Goal: Information Seeking & Learning: Learn about a topic

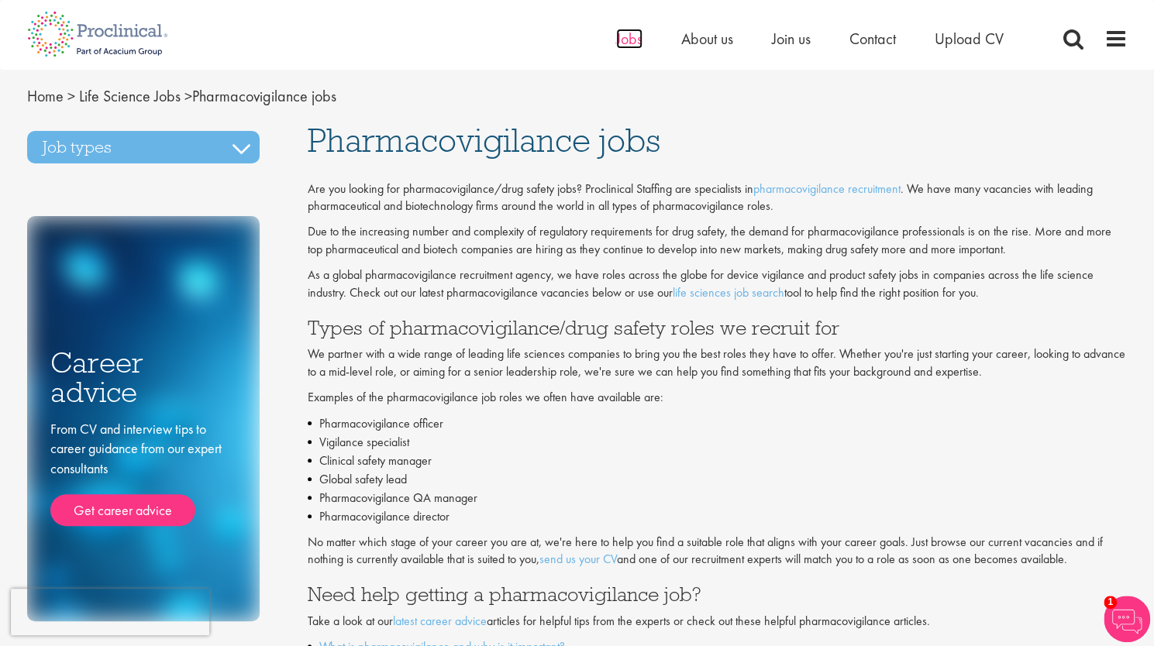
click at [633, 48] on span "Jobs" at bounding box center [629, 39] width 26 height 20
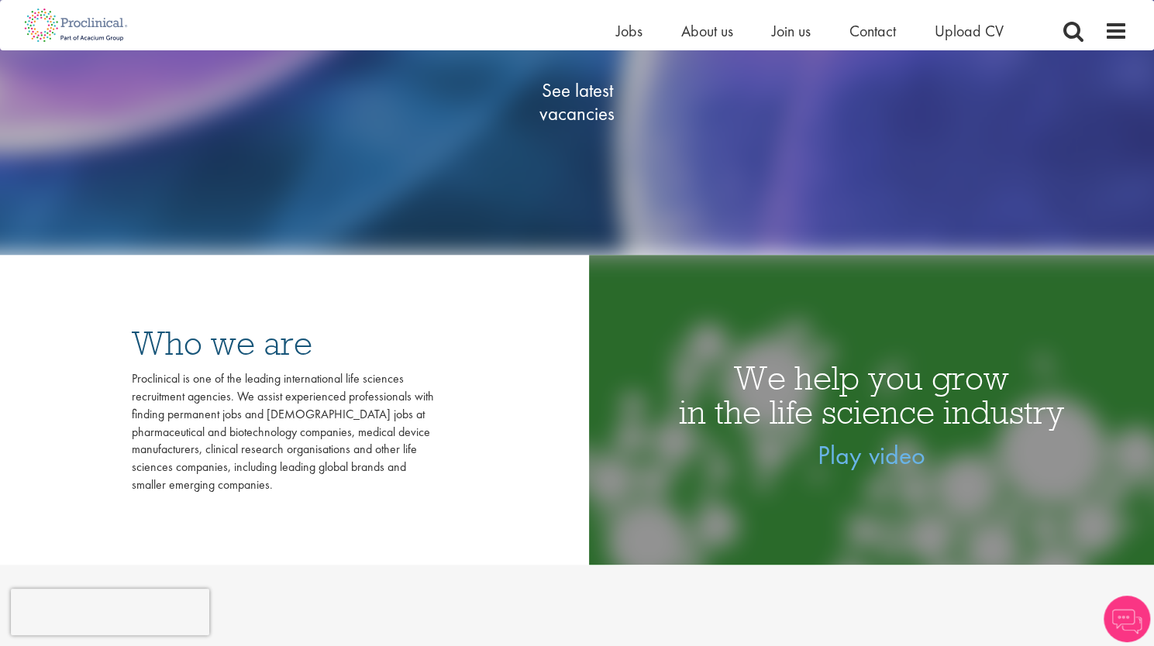
scroll to position [77, 0]
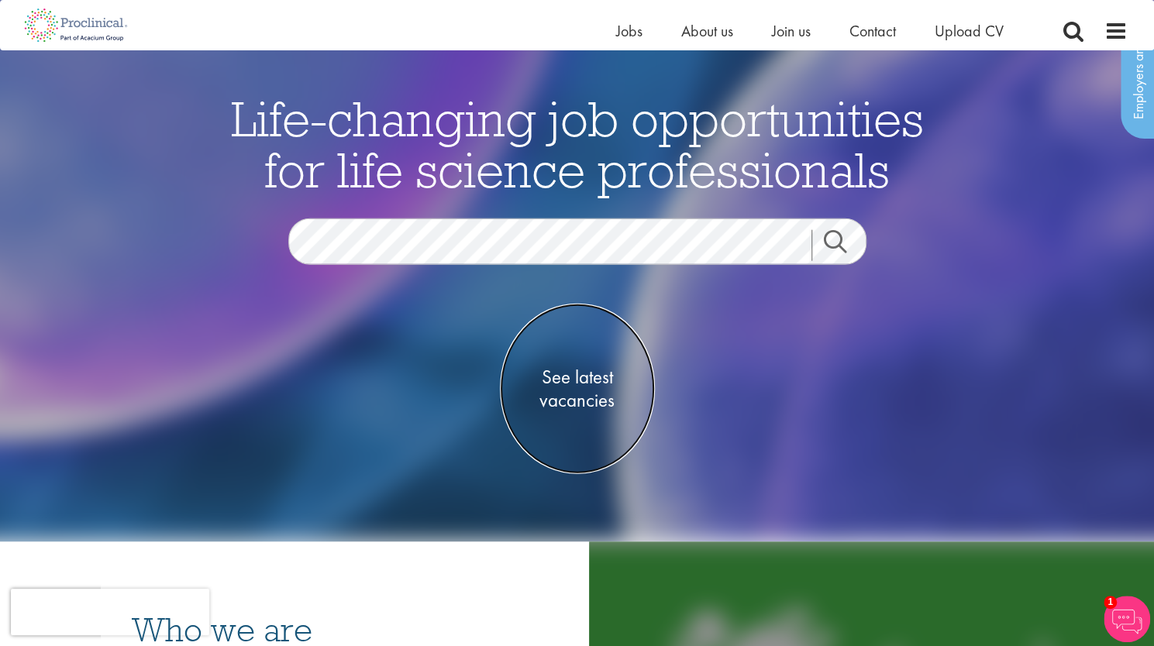
click at [573, 373] on span "See latest vacancies" at bounding box center [577, 388] width 155 height 46
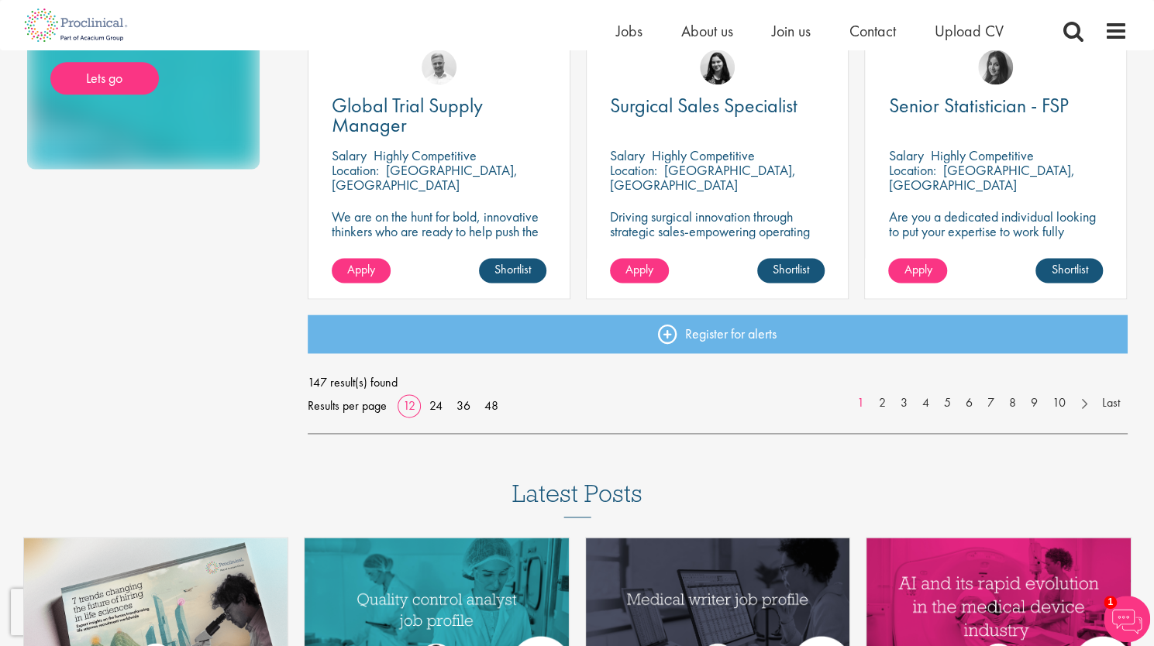
scroll to position [1240, 0]
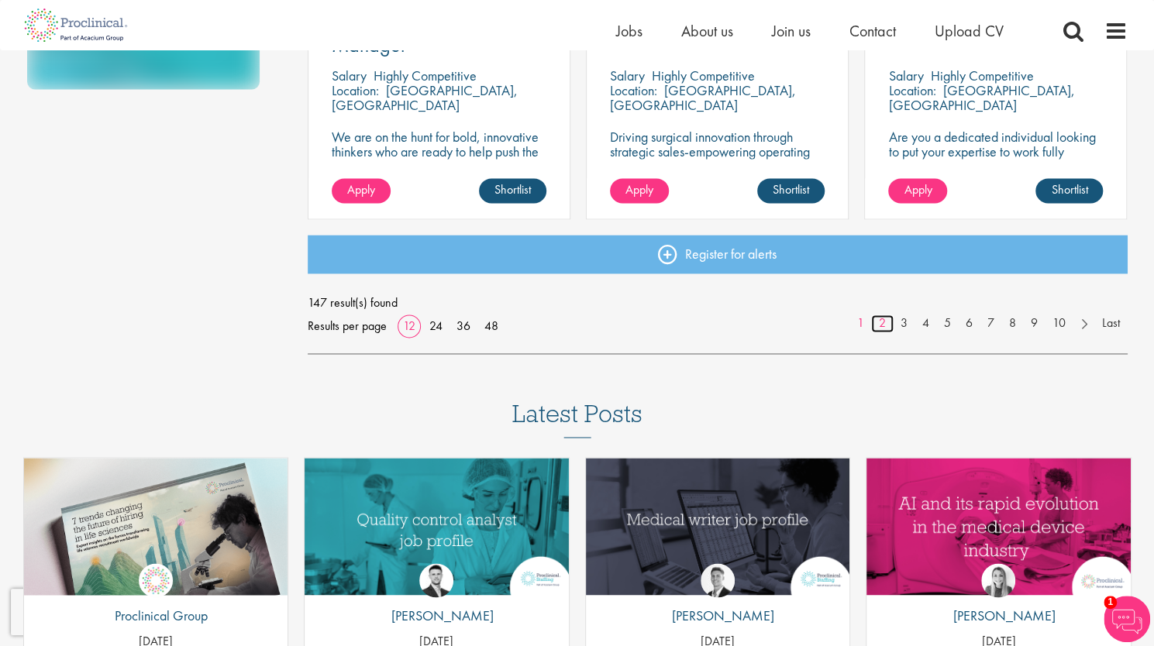
click at [877, 316] on link "2" at bounding box center [882, 324] width 22 height 18
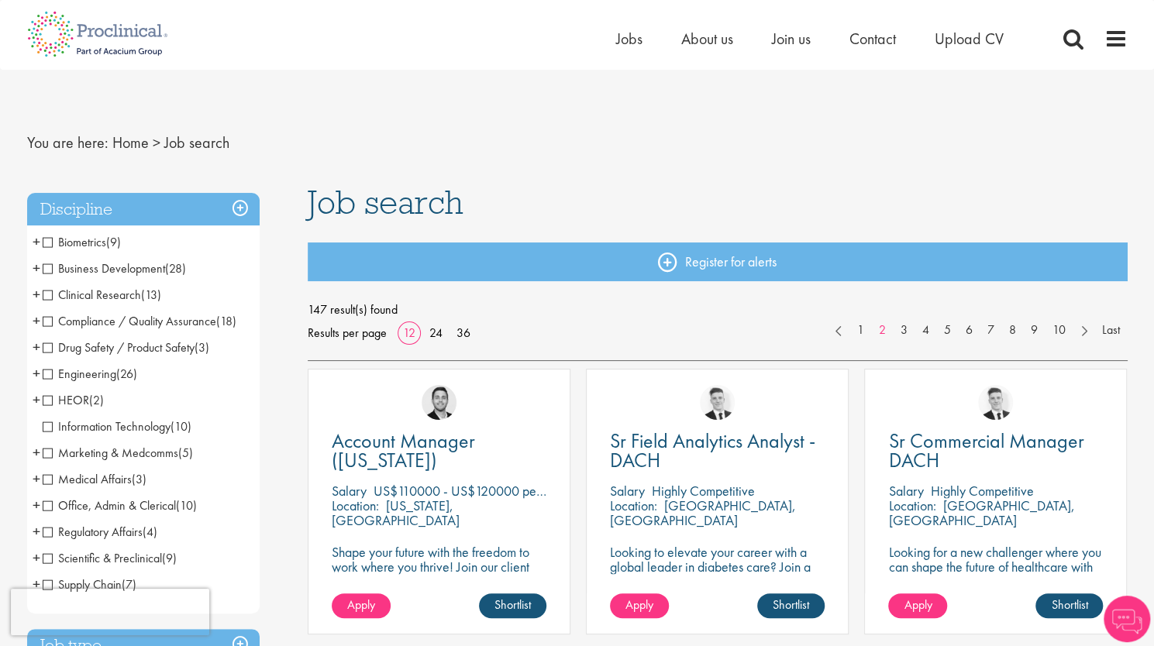
click at [46, 300] on span "Clinical Research" at bounding box center [92, 295] width 98 height 16
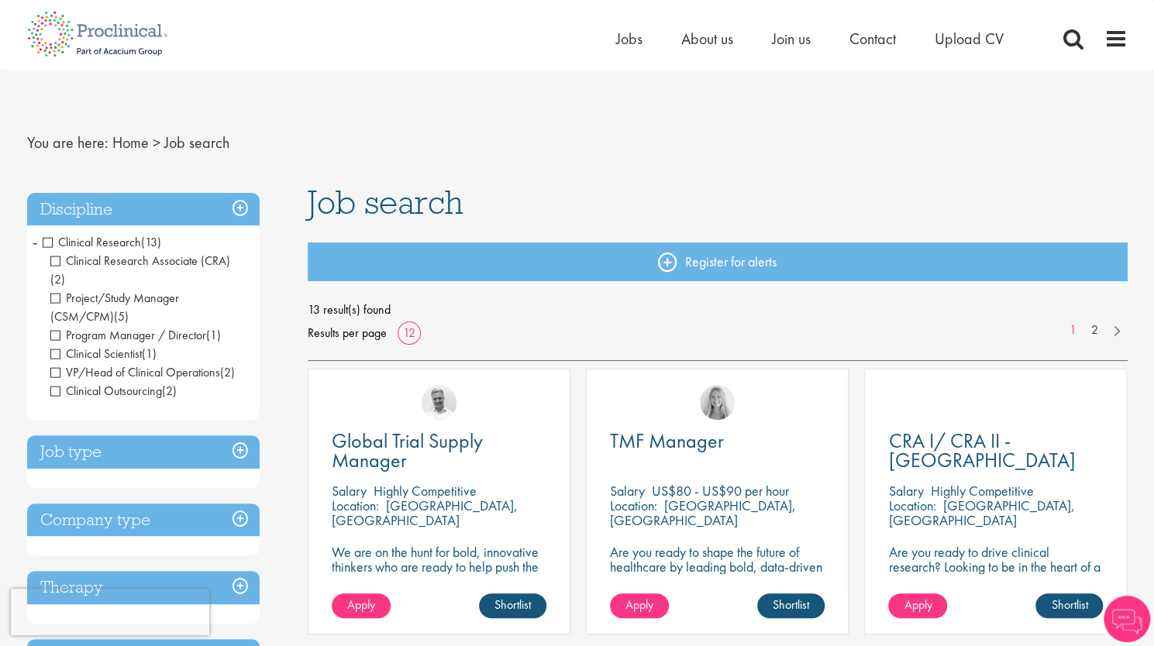
click at [48, 242] on span "Clinical Research" at bounding box center [92, 242] width 98 height 16
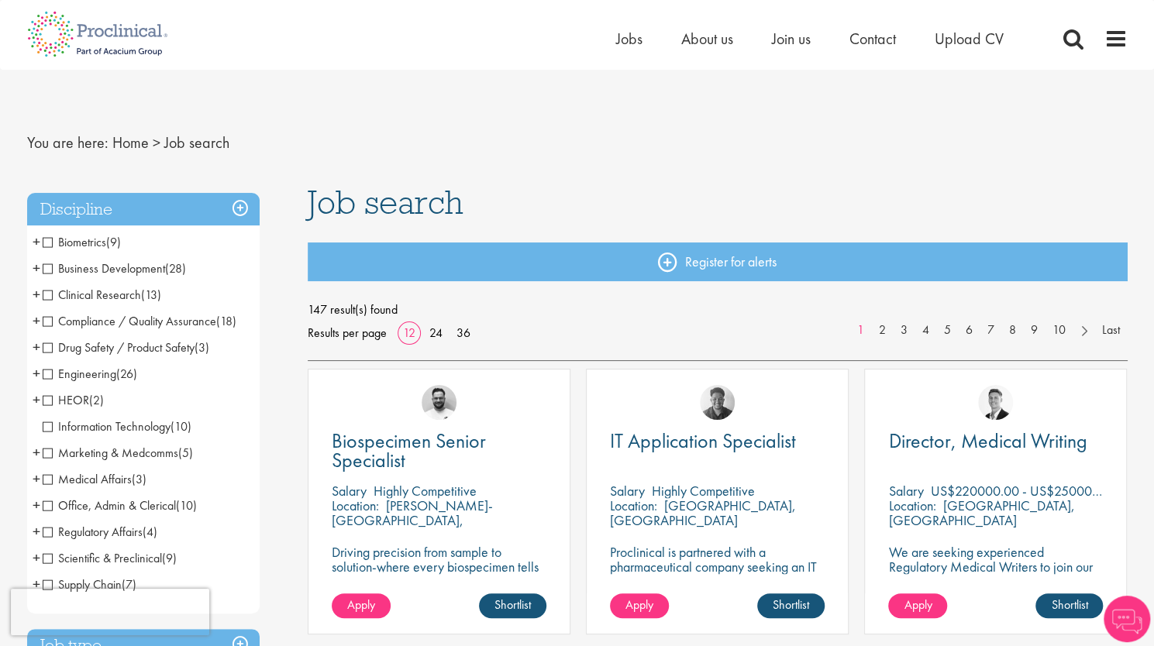
click at [50, 350] on span "Drug Safety / Product Safety" at bounding box center [119, 347] width 152 height 16
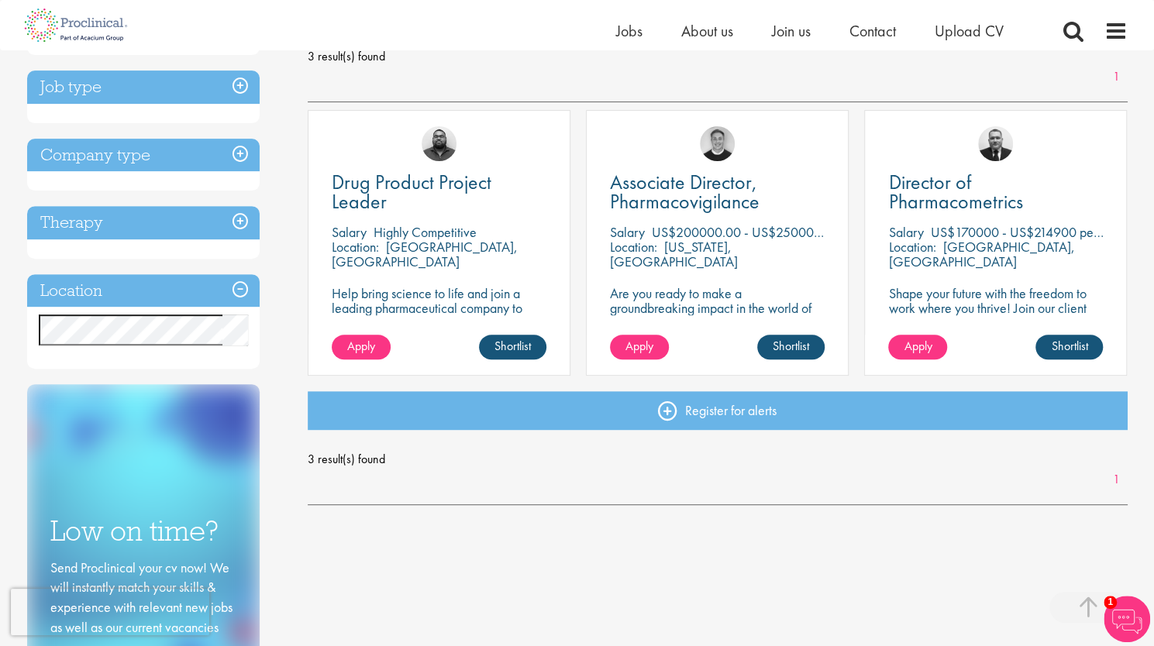
scroll to position [232, 0]
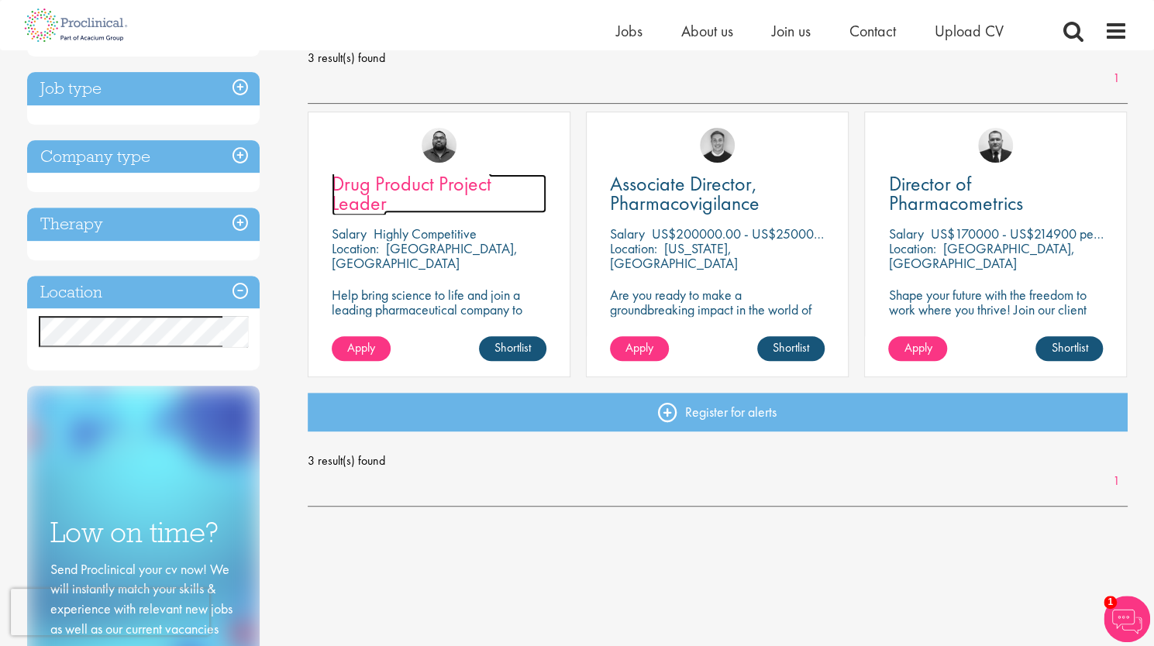
click at [449, 181] on span "Drug Product Project Leader" at bounding box center [412, 193] width 160 height 46
click at [198, 232] on h3 "Therapy" at bounding box center [143, 224] width 232 height 33
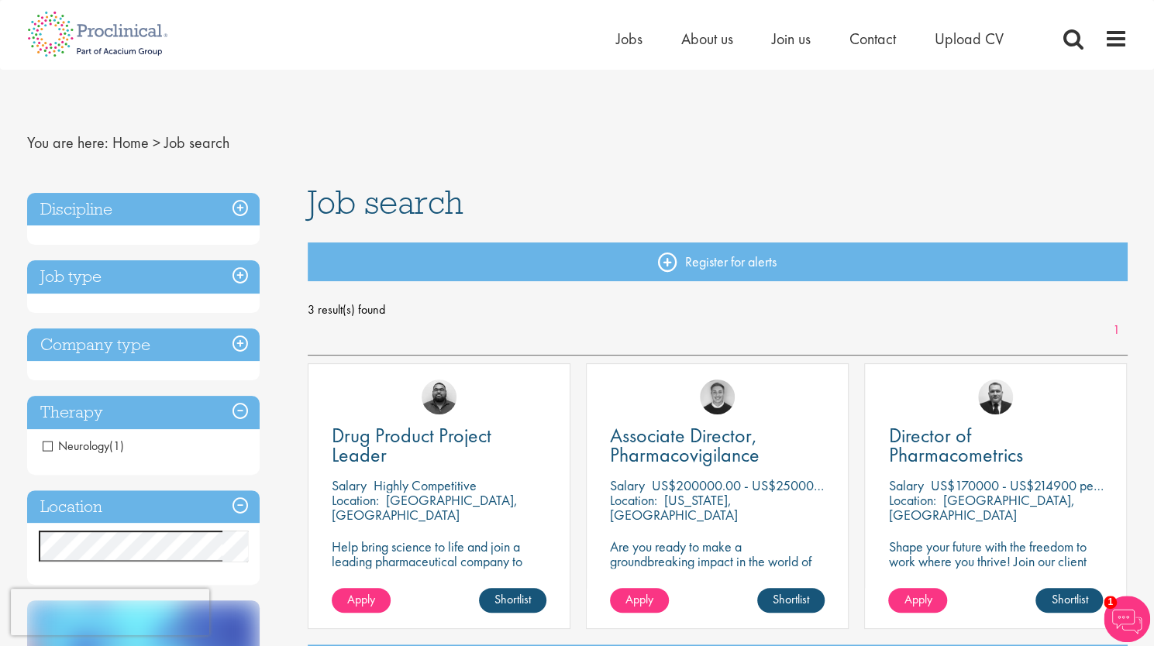
click at [144, 208] on h3 "Discipline" at bounding box center [143, 209] width 232 height 33
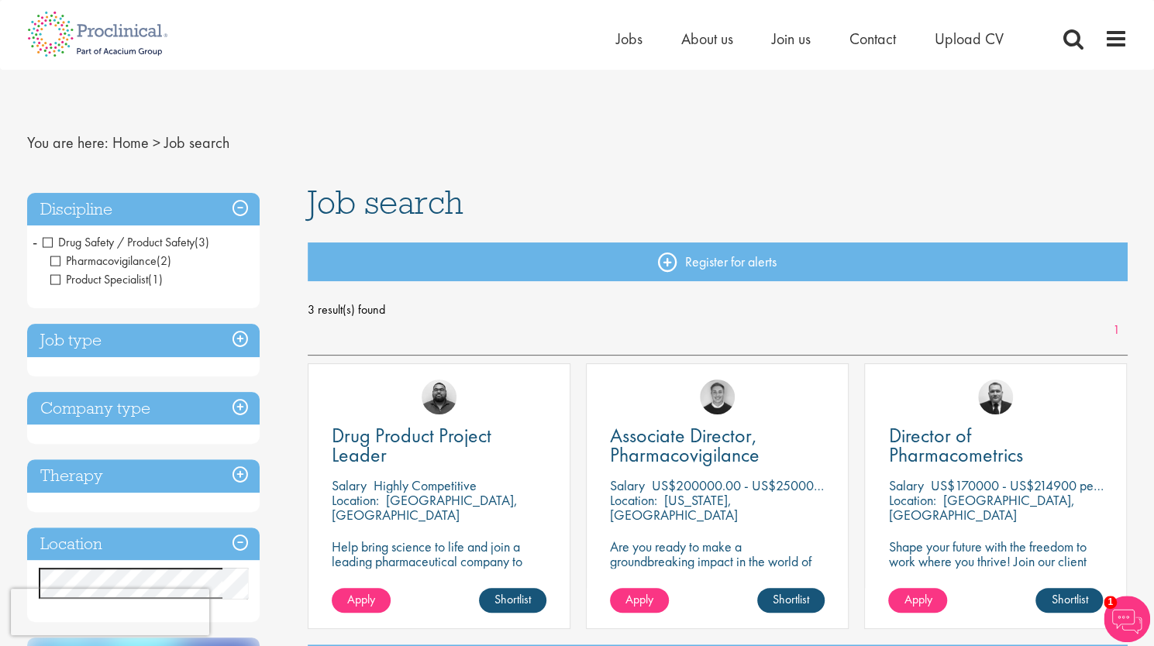
click at [50, 243] on span "Drug Safety / Product Safety" at bounding box center [119, 242] width 152 height 16
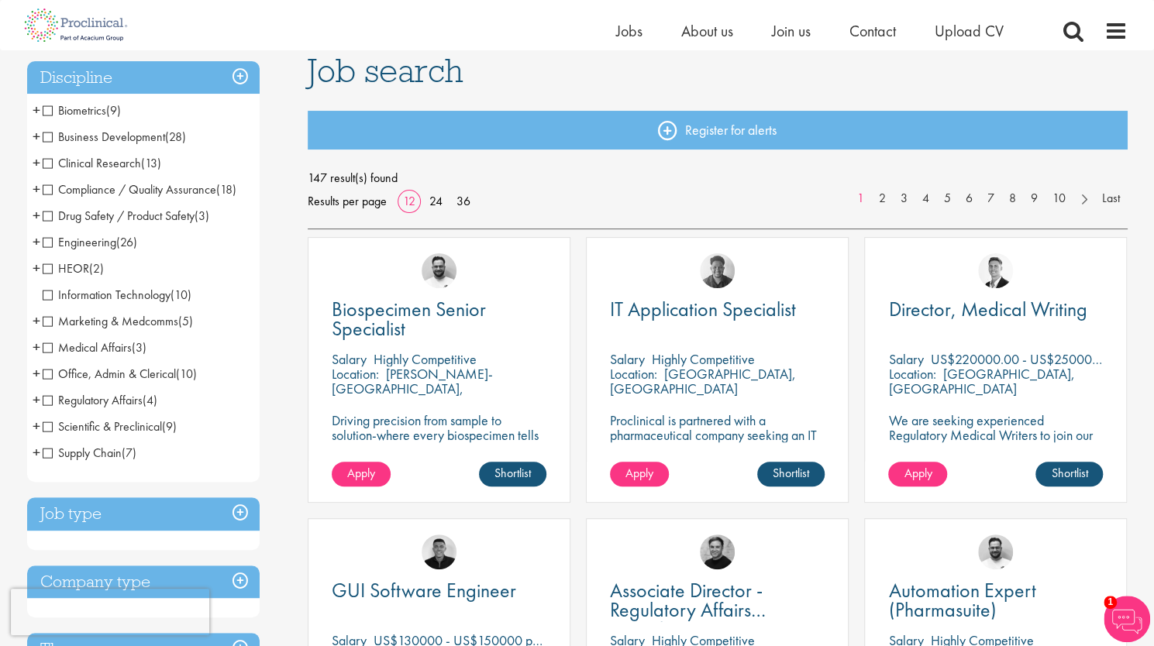
scroll to position [155, 0]
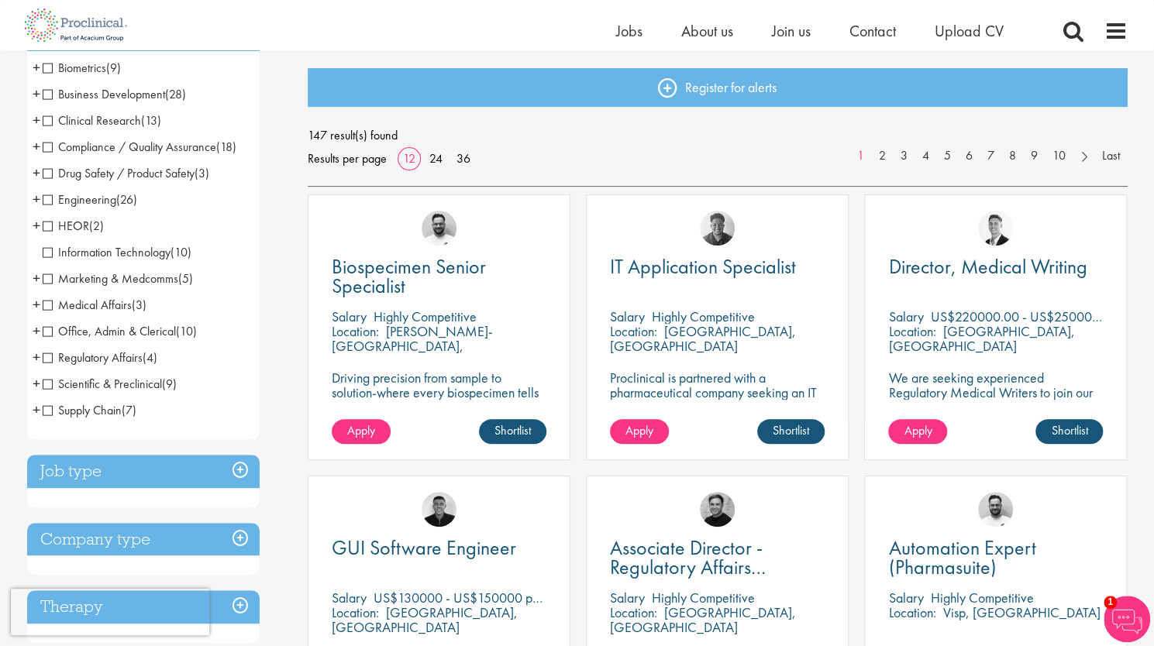
click at [46, 305] on span "Medical Affairs" at bounding box center [87, 305] width 89 height 16
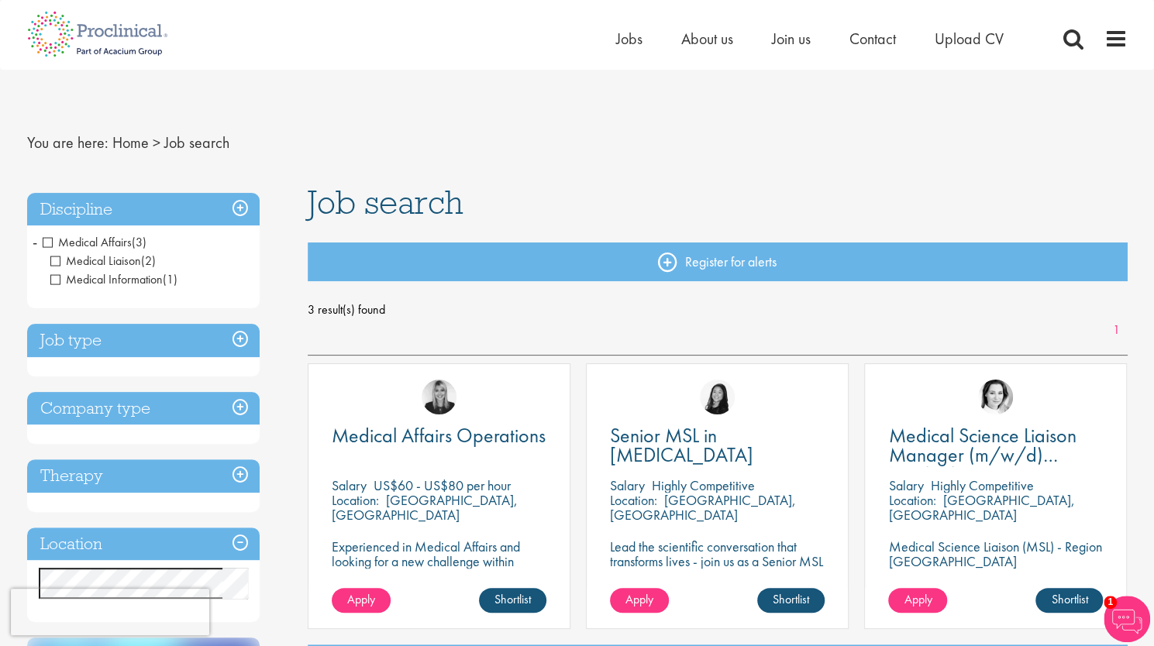
click at [48, 239] on span "Medical Affairs" at bounding box center [87, 242] width 89 height 16
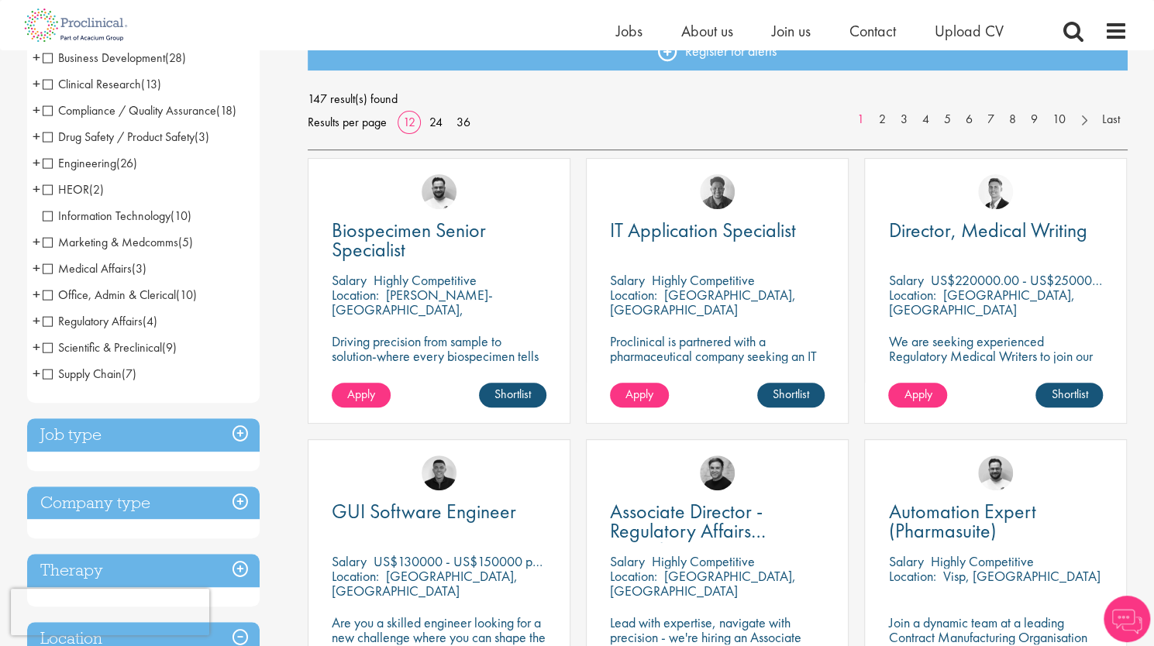
scroll to position [232, 0]
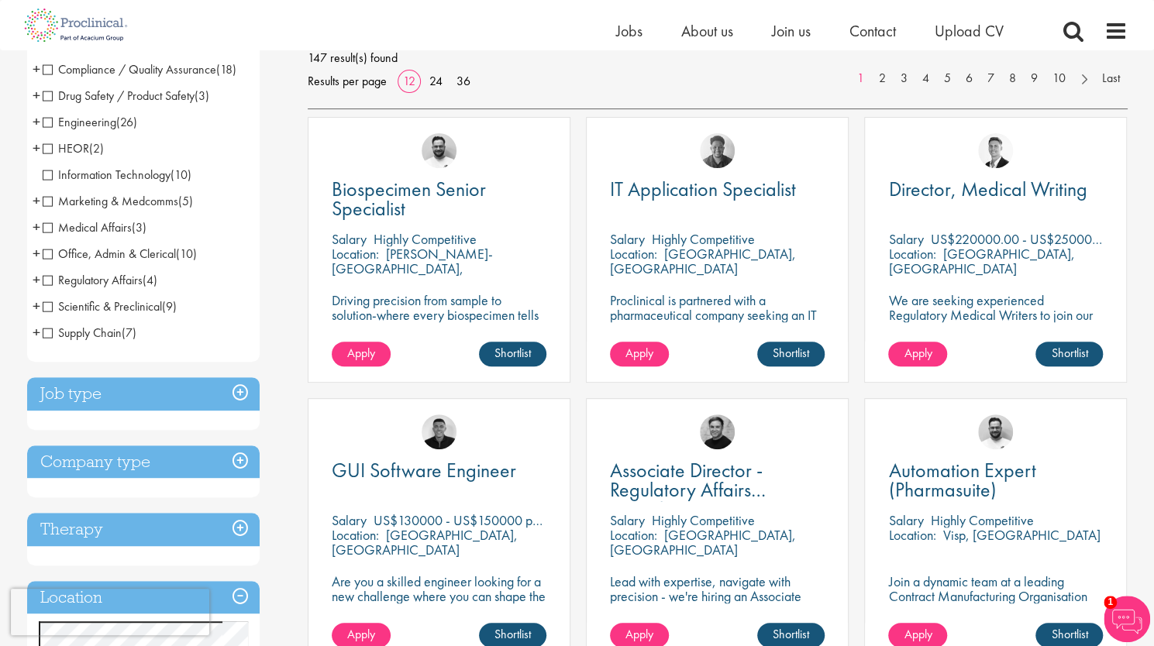
click at [50, 277] on span "Regulatory Affairs" at bounding box center [93, 280] width 100 height 16
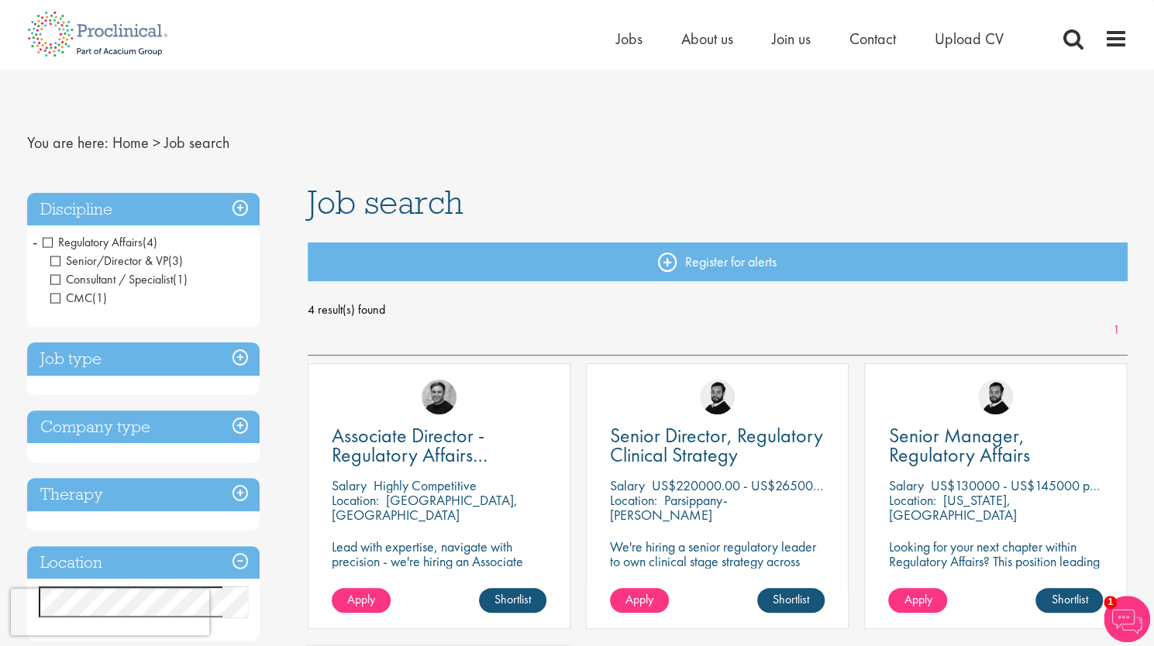
click at [46, 238] on span "Regulatory Affairs" at bounding box center [93, 242] width 100 height 16
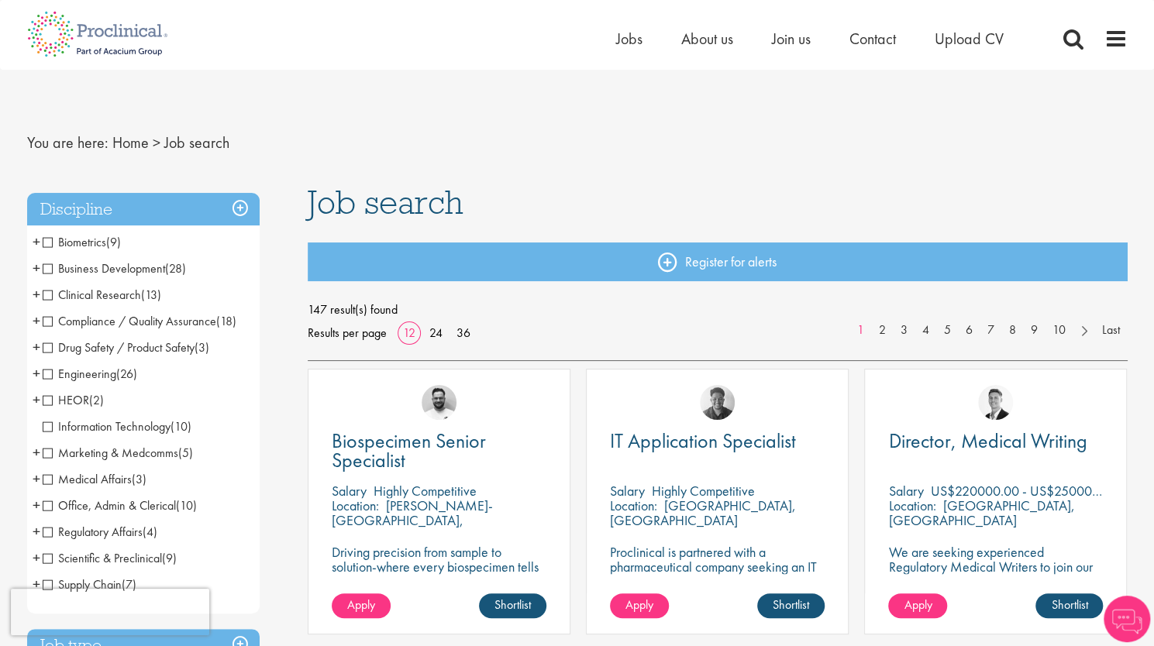
click at [47, 349] on span "Drug Safety / Product Safety" at bounding box center [119, 347] width 152 height 16
click at [975, 41] on span "Upload CV" at bounding box center [969, 39] width 69 height 20
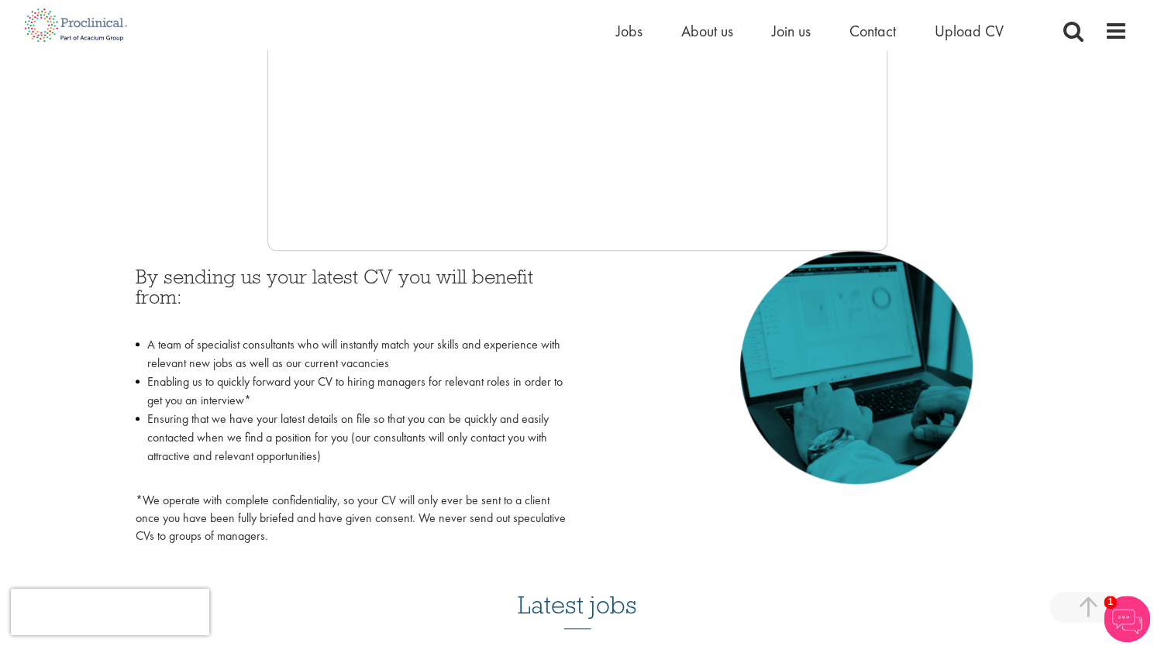
scroll to position [620, 0]
